Goal: Find contact information: Find contact information

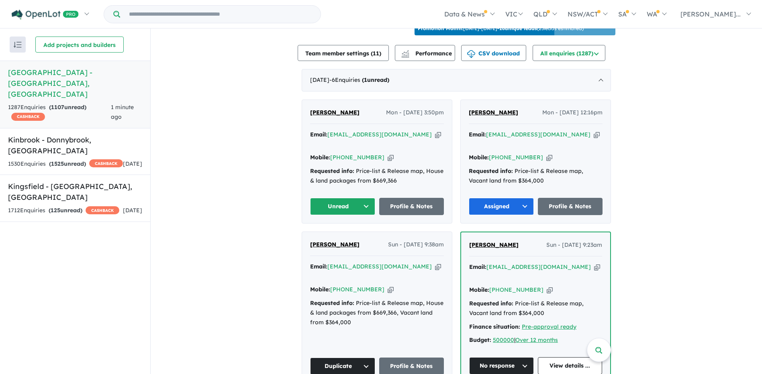
scroll to position [281, 0]
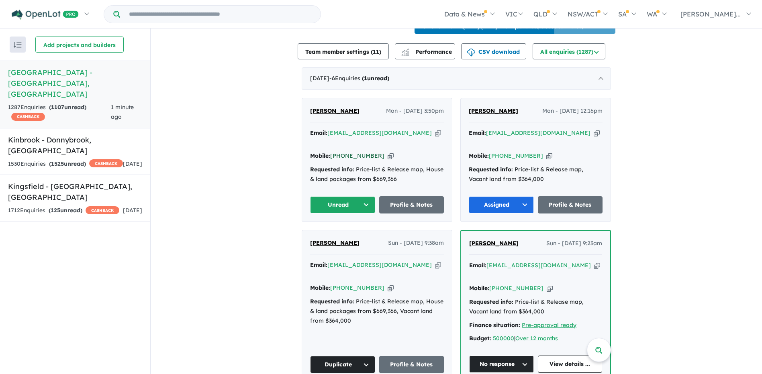
drag, startPoint x: 373, startPoint y: 153, endPoint x: 340, endPoint y: 155, distance: 32.6
click at [340, 155] on div "Mobile: [PHONE_NUMBER] Copied!" at bounding box center [377, 156] width 134 height 10
copy link "422 521 856"
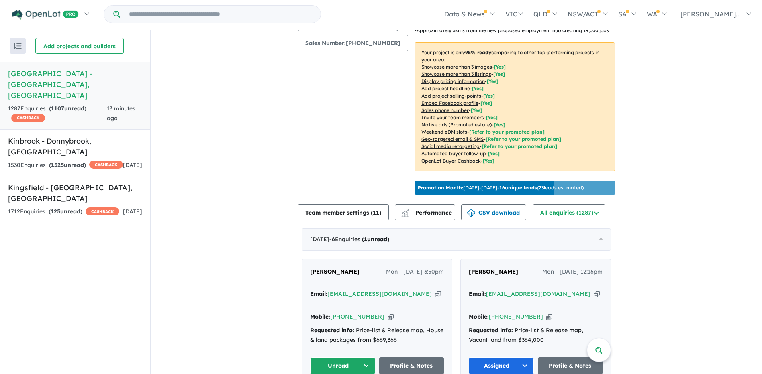
scroll to position [241, 0]
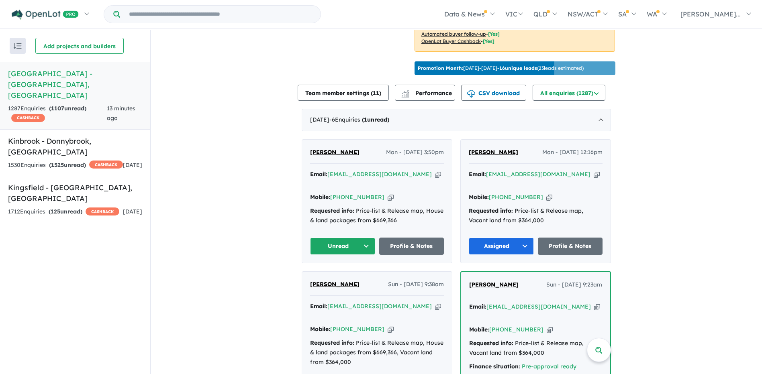
click at [363, 251] on button "Unread" at bounding box center [342, 246] width 65 height 17
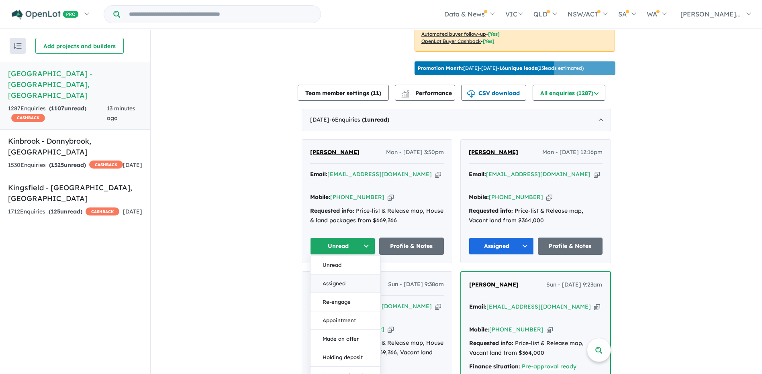
click at [335, 280] on button "Assigned" at bounding box center [345, 284] width 70 height 18
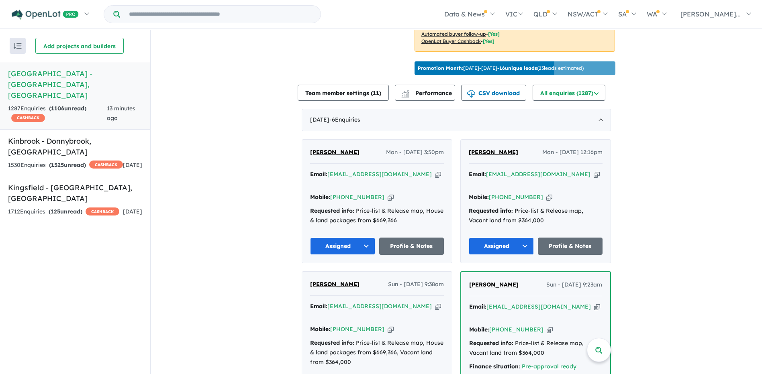
drag, startPoint x: 210, startPoint y: 153, endPoint x: 274, endPoint y: 157, distance: 64.4
drag, startPoint x: 373, startPoint y: 194, endPoint x: 342, endPoint y: 196, distance: 31.0
click at [342, 196] on div "Mobile: [PHONE_NUMBER] Copied!" at bounding box center [377, 198] width 134 height 10
copy link "422 521 856"
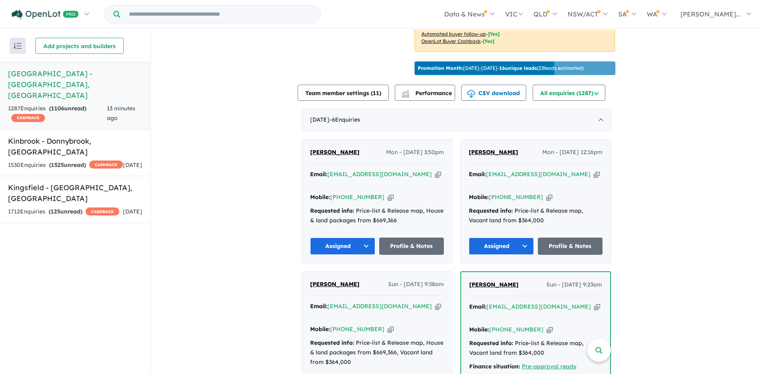
drag, startPoint x: 426, startPoint y: 171, endPoint x: 306, endPoint y: 172, distance: 120.5
click at [306, 172] on div "Benjamin Bourke Mon - 06/10/2025, 3:50pm Email: benjaminpatrickbourke24071983@o…" at bounding box center [377, 201] width 150 height 123
copy a%20Deanside%20Village%20-%20Deanside"] "[EMAIL_ADDRESS][DOMAIN_NAME]"
